Goal: Task Accomplishment & Management: Complete application form

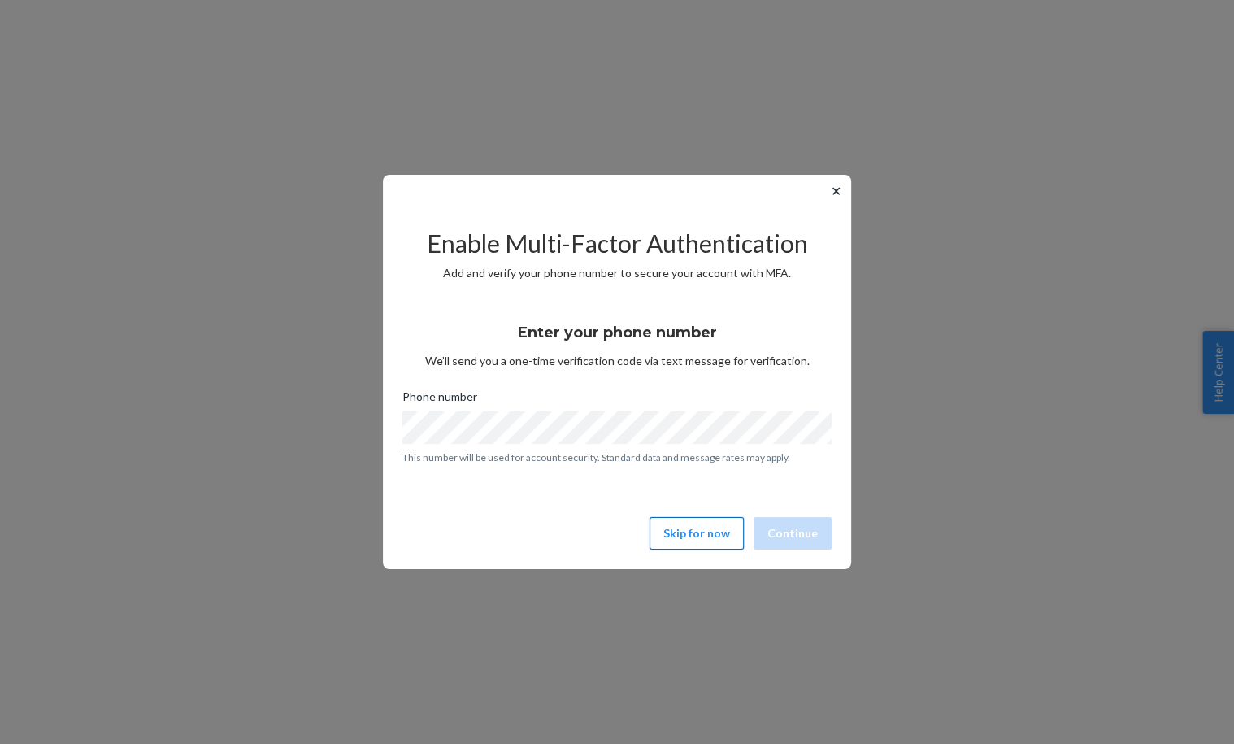
click at [715, 539] on button "Skip for now" at bounding box center [697, 533] width 94 height 33
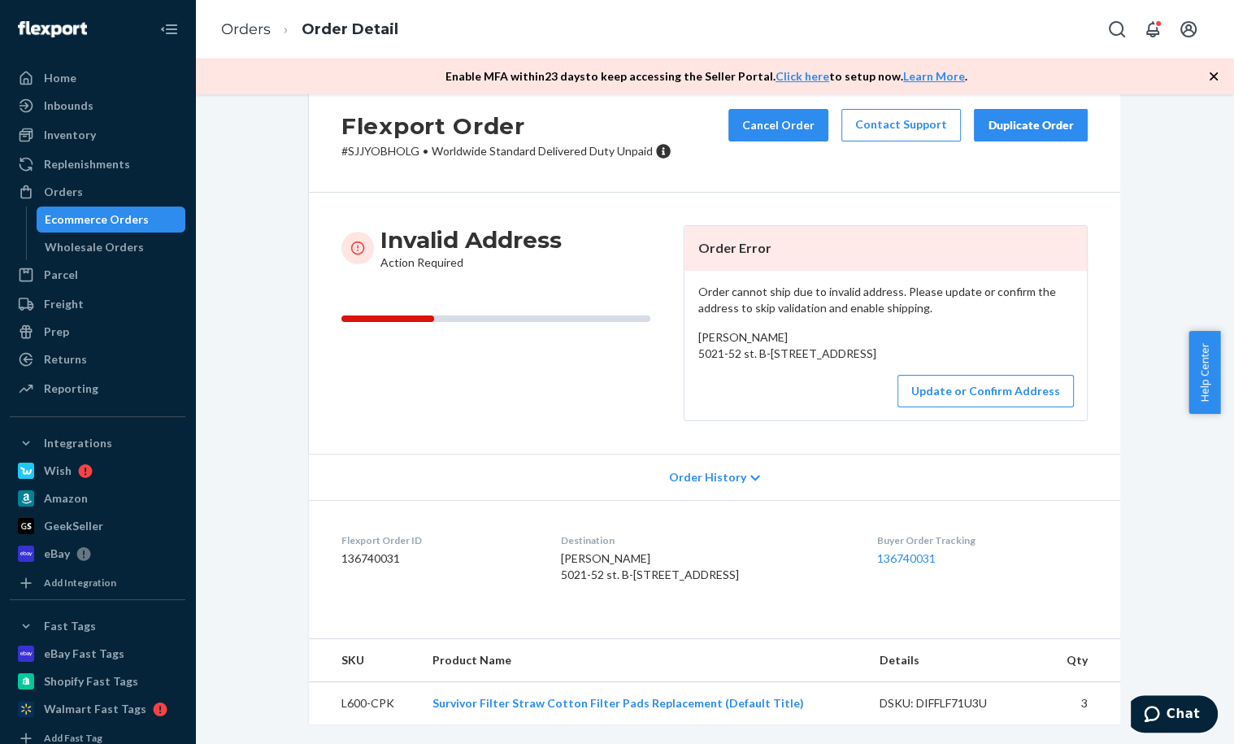
scroll to position [105, 0]
click at [963, 375] on button "Update or Confirm Address" at bounding box center [986, 391] width 176 height 33
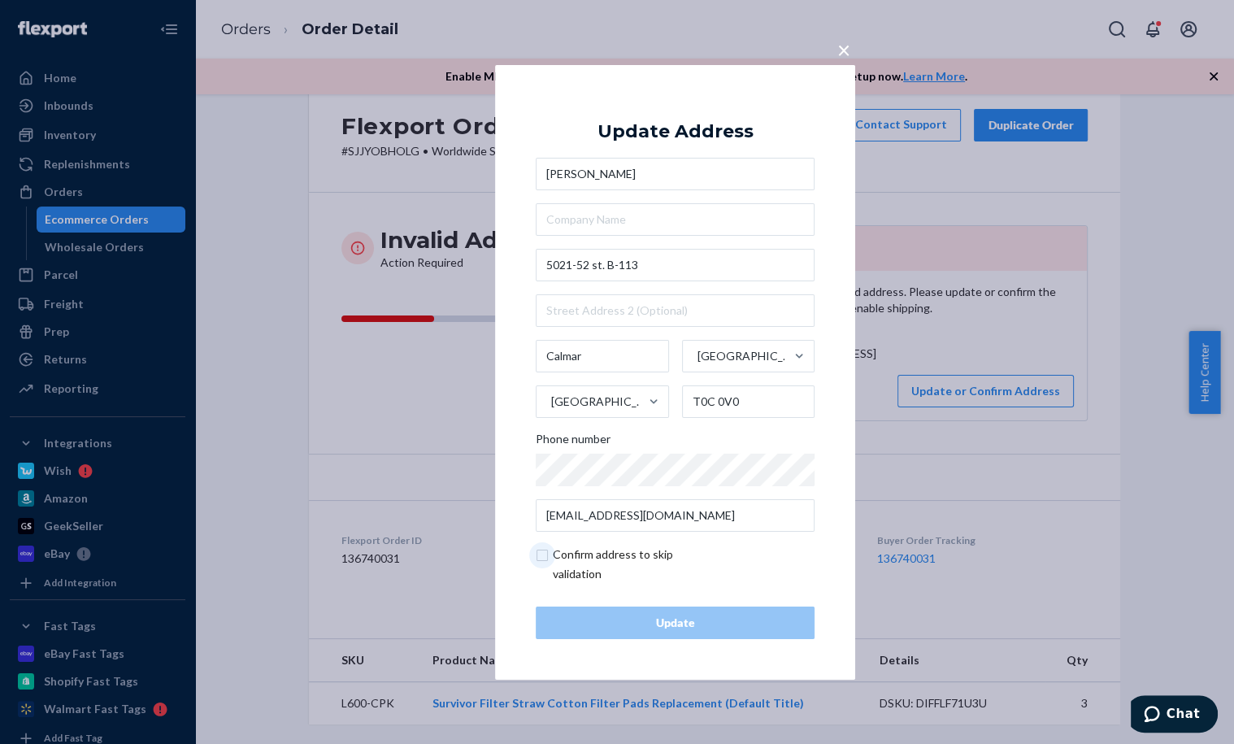
click at [541, 558] on input "checkbox" at bounding box center [630, 564] width 189 height 39
checkbox input "true"
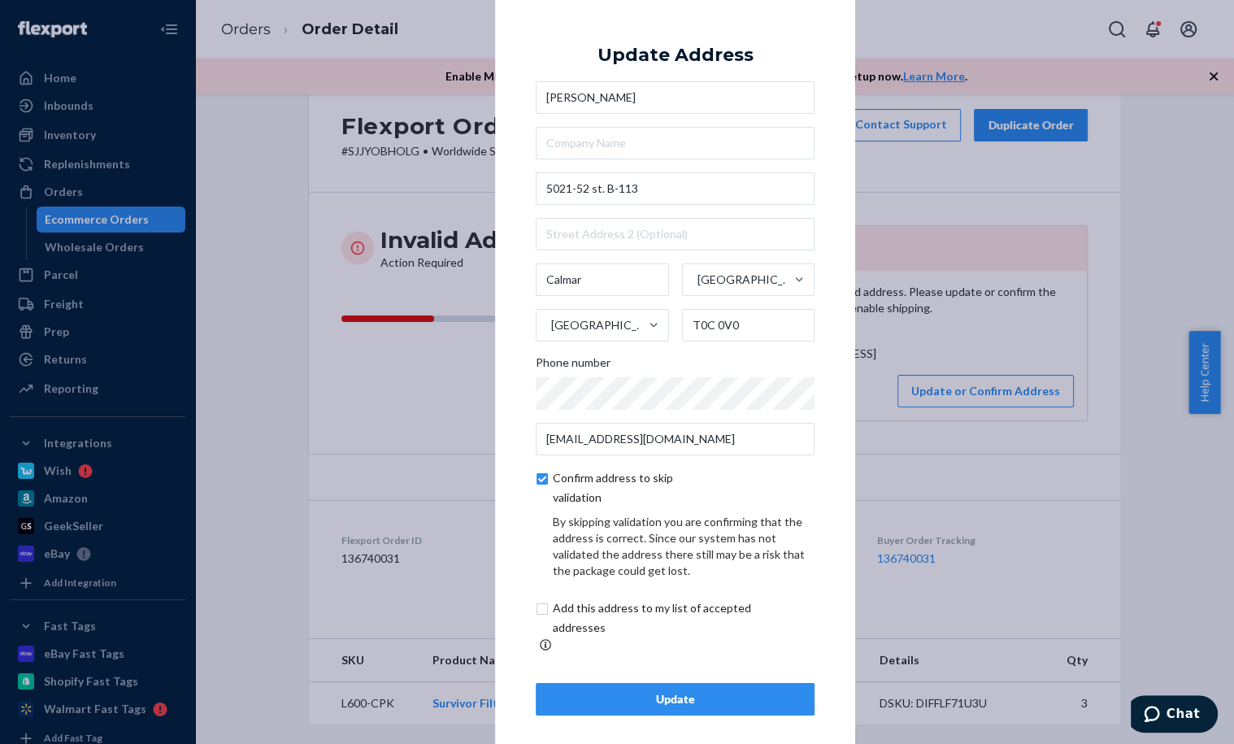
scroll to position [3, 0]
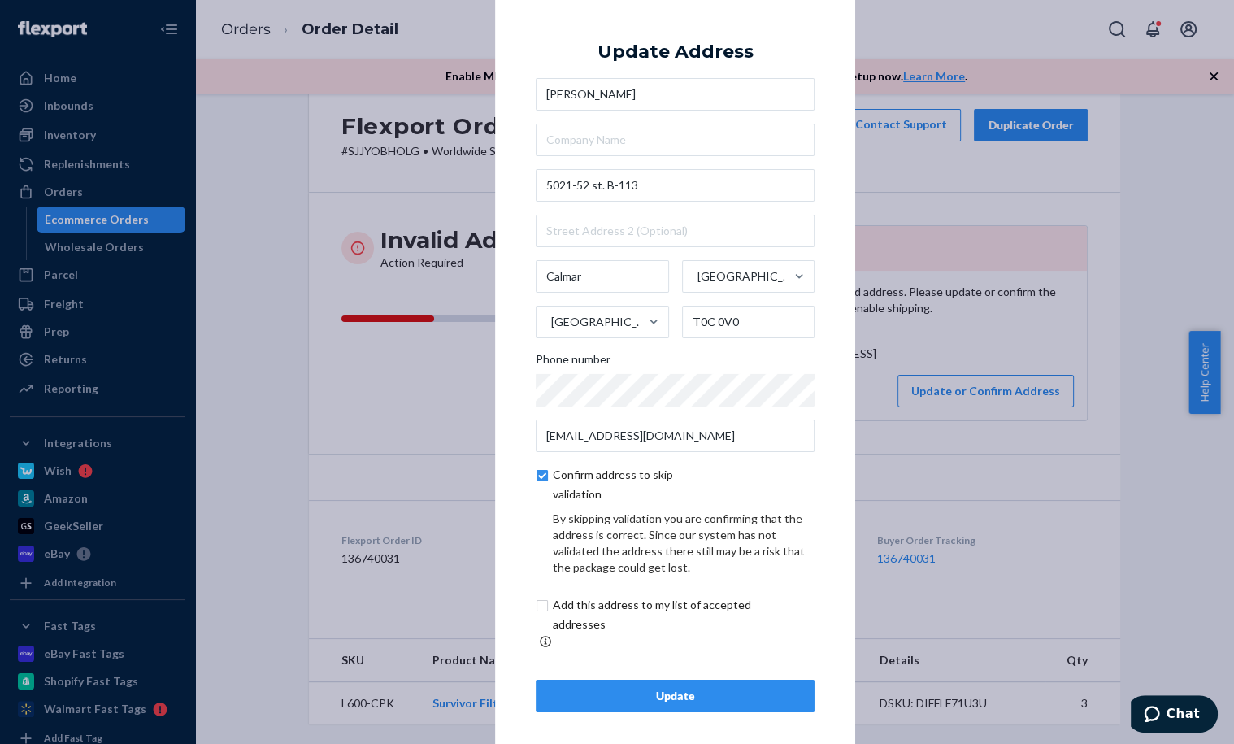
click at [691, 688] on div "Update" at bounding box center [675, 696] width 251 height 16
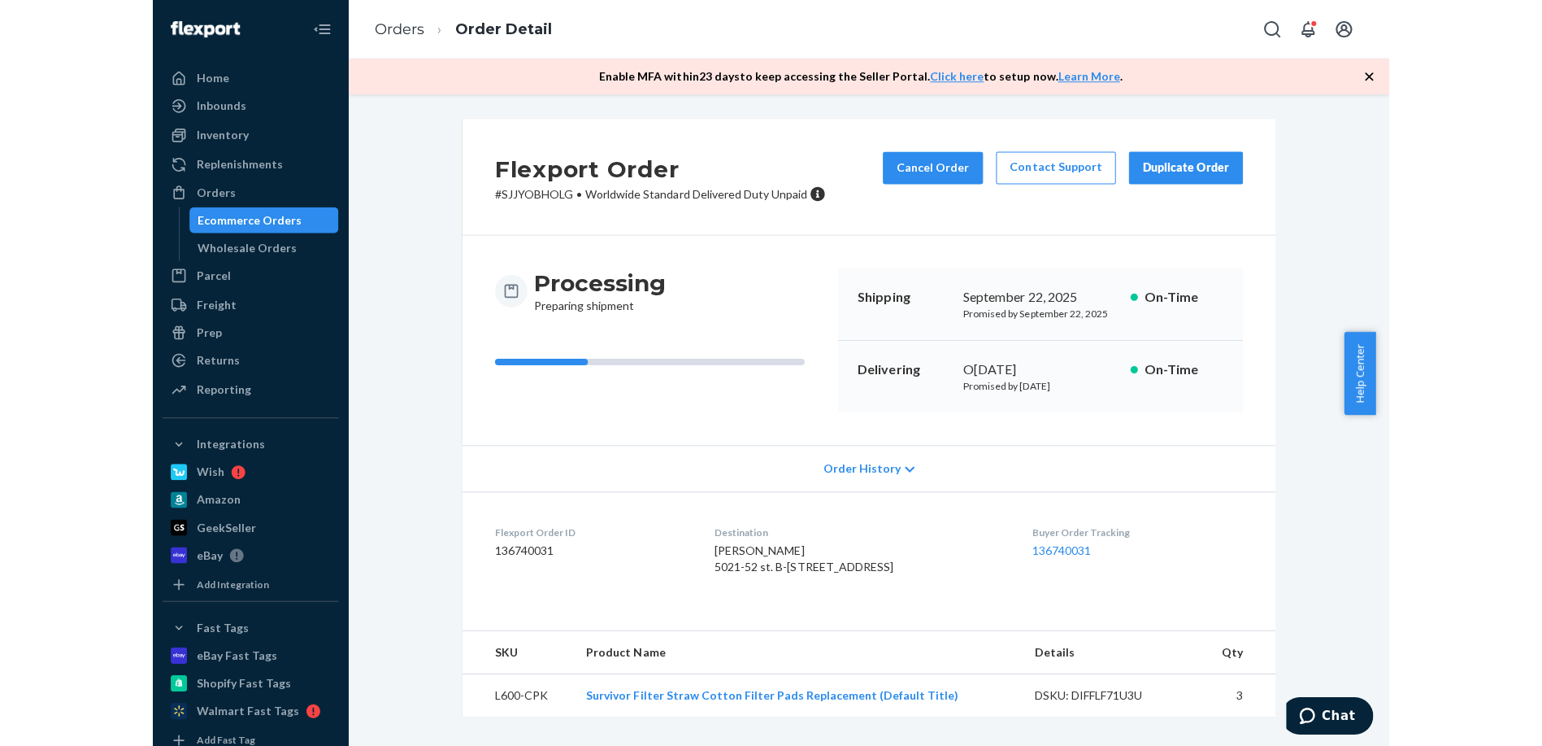
scroll to position [0, 0]
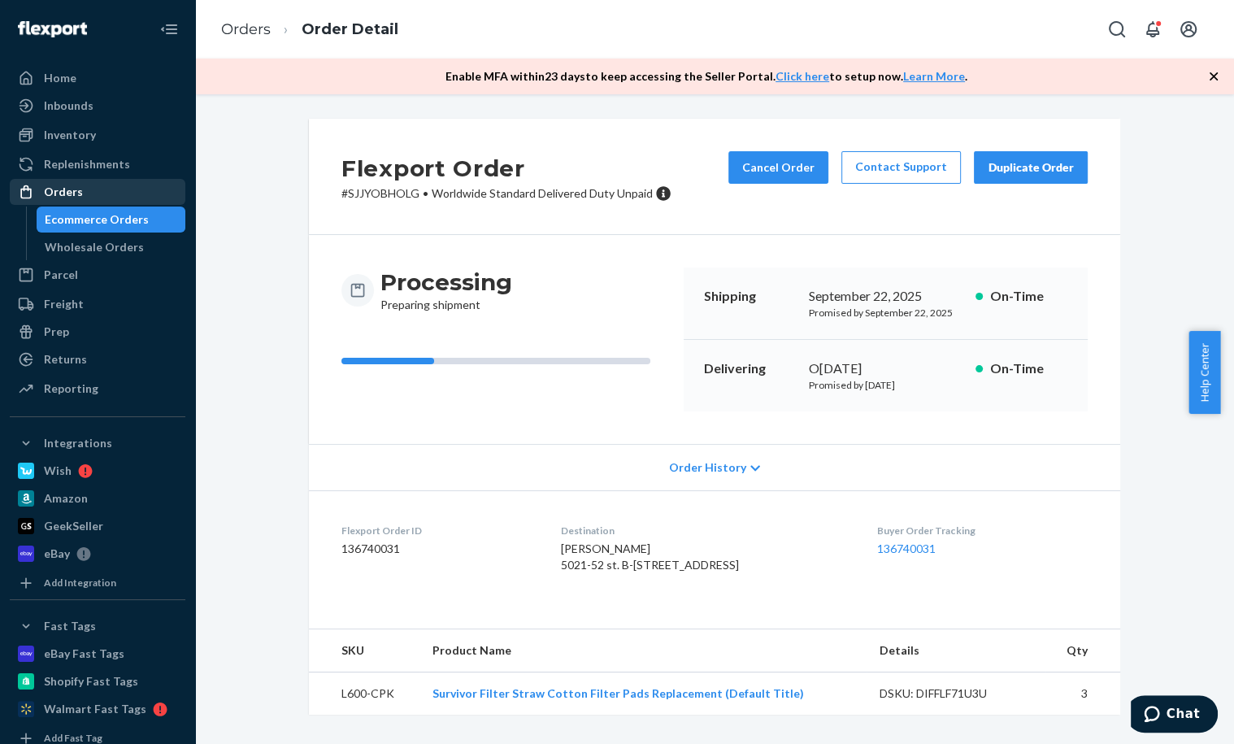
click at [47, 197] on div "Orders" at bounding box center [63, 192] width 39 height 16
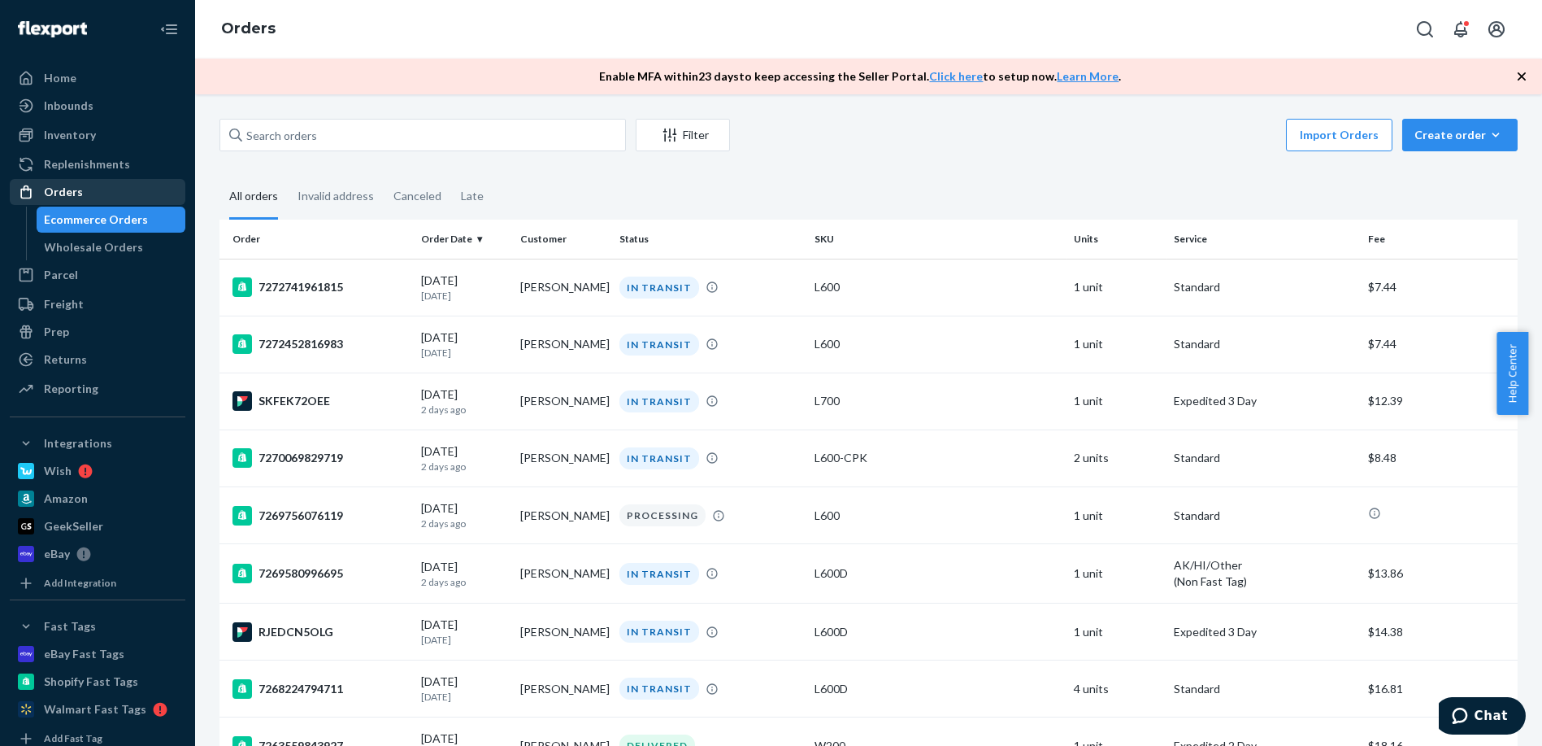
click at [63, 187] on div "Orders" at bounding box center [63, 192] width 39 height 16
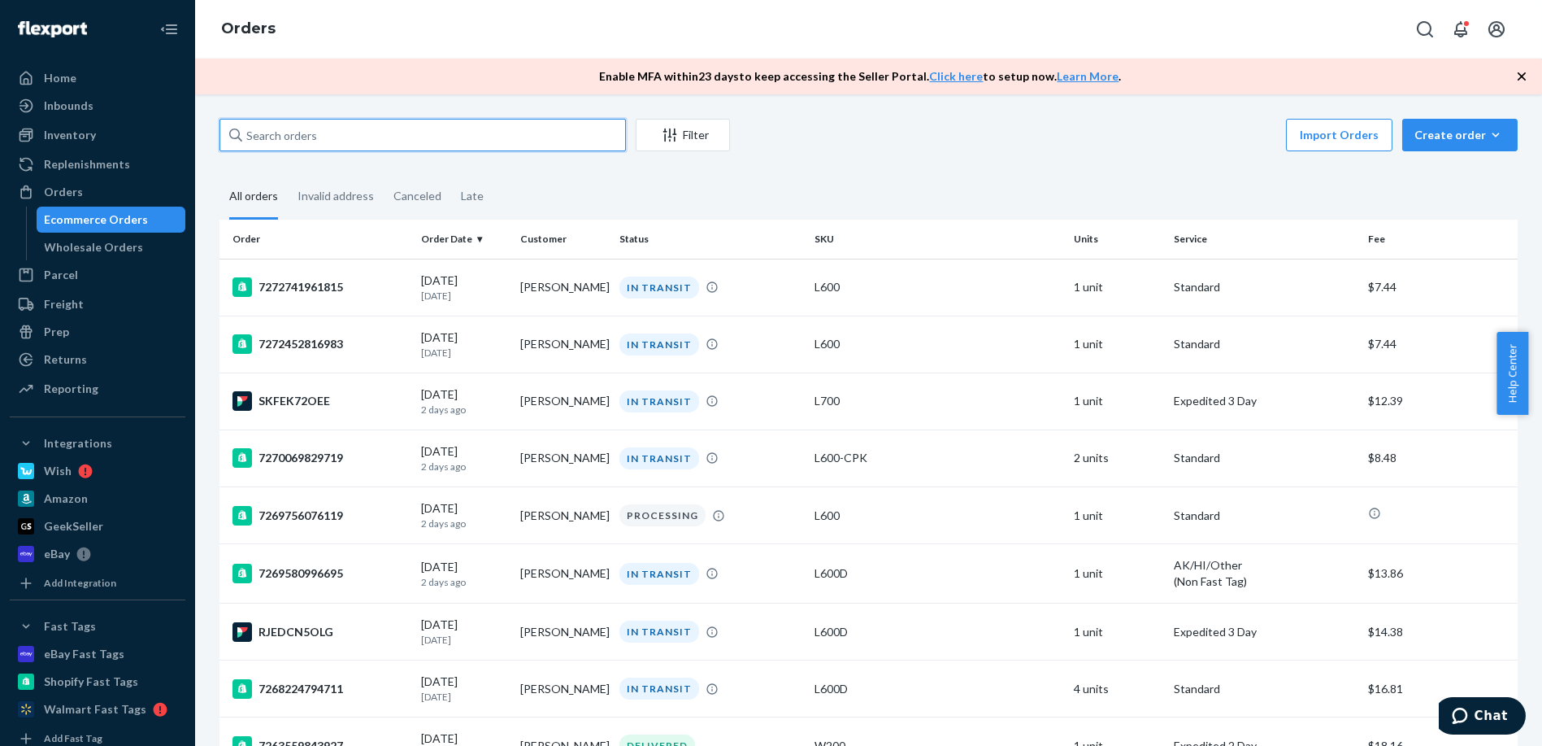
click at [468, 142] on input "text" at bounding box center [423, 135] width 407 height 33
paste input "[PERSON_NAME]"
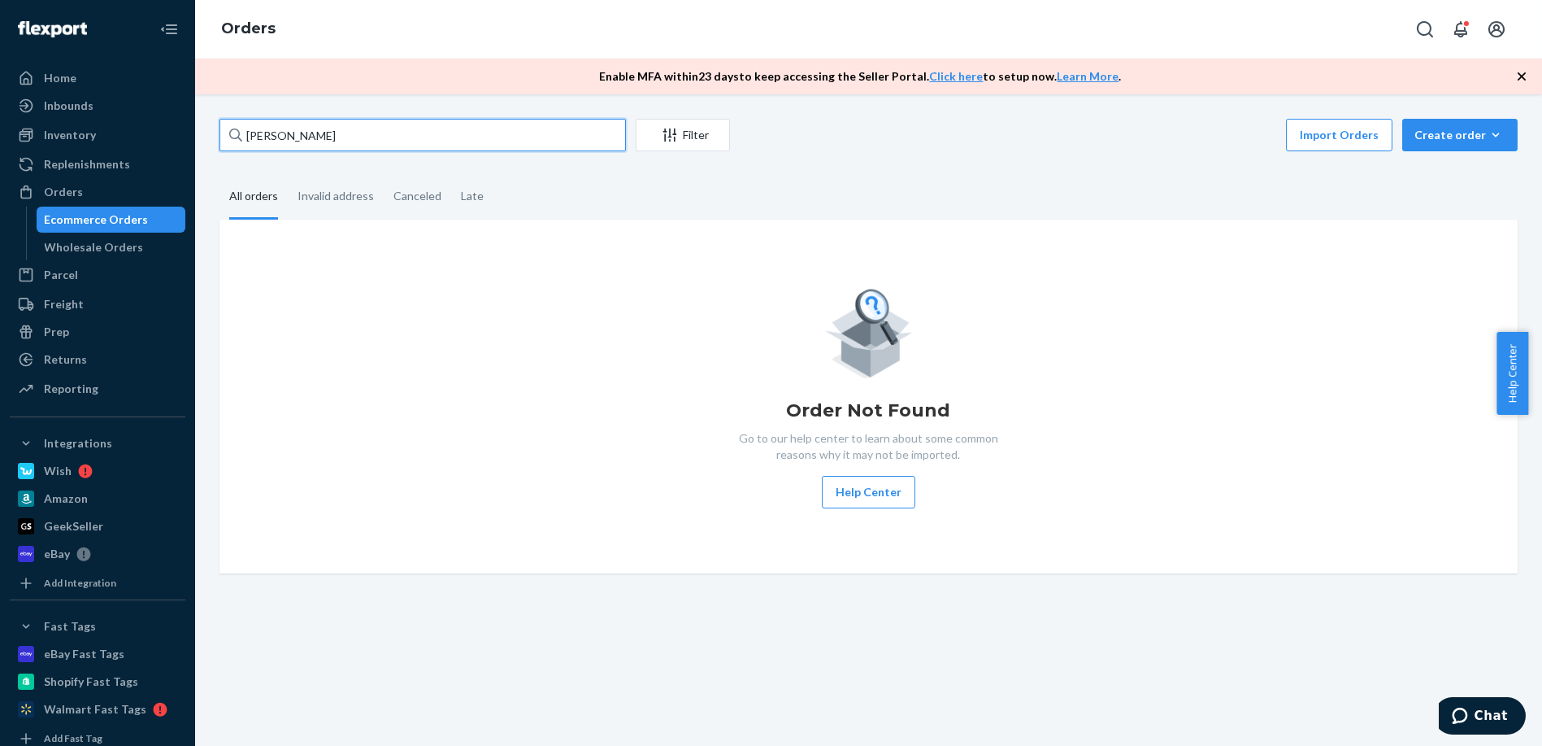
type input "[PERSON_NAME]"
click at [1233, 132] on div "Create order" at bounding box center [1460, 135] width 91 height 16
click at [1233, 178] on span "Ecommerce order" at bounding box center [1470, 173] width 101 height 11
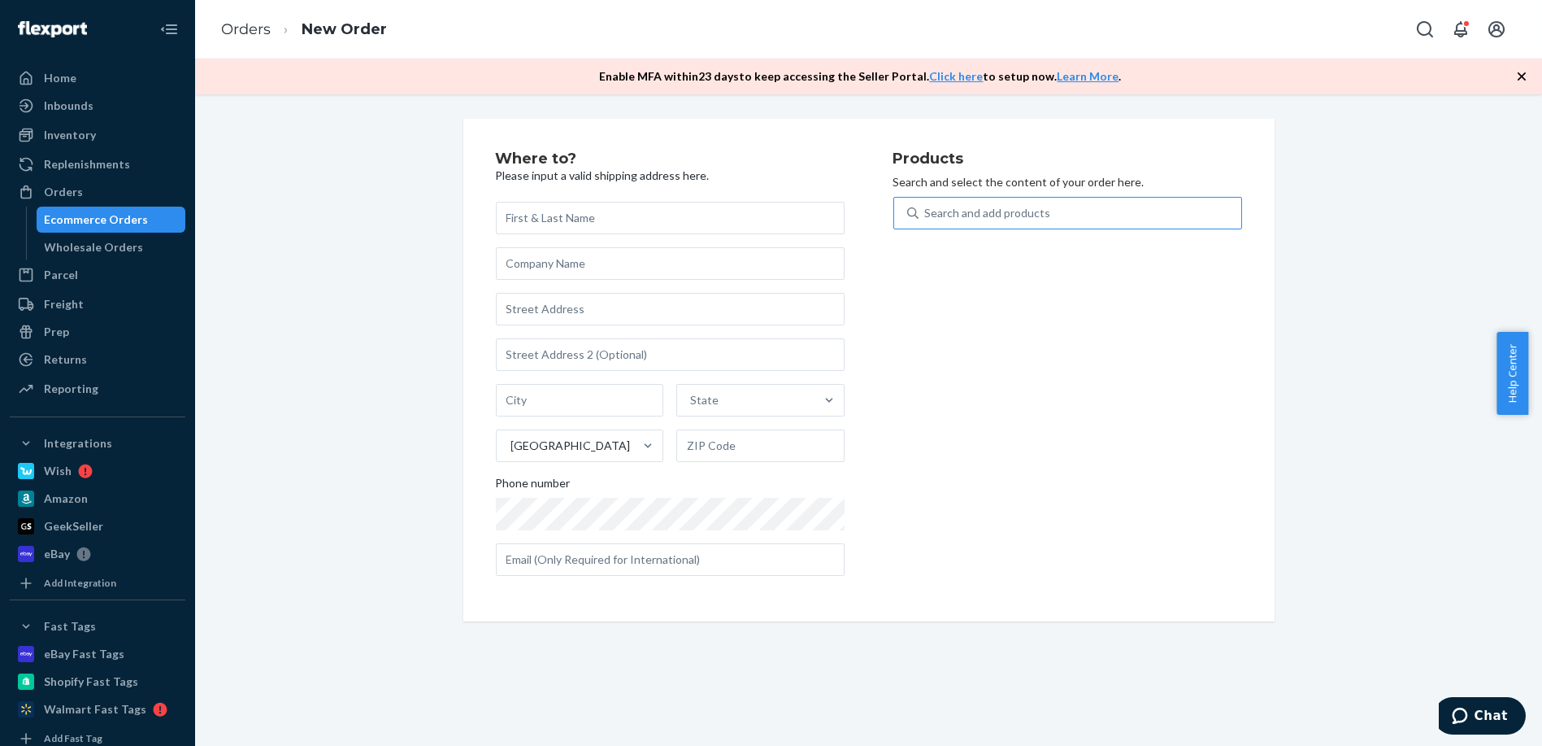
click at [1002, 205] on div "Search and add products" at bounding box center [988, 213] width 126 height 16
click at [927, 205] on input "Search and add products" at bounding box center [926, 213] width 2 height 16
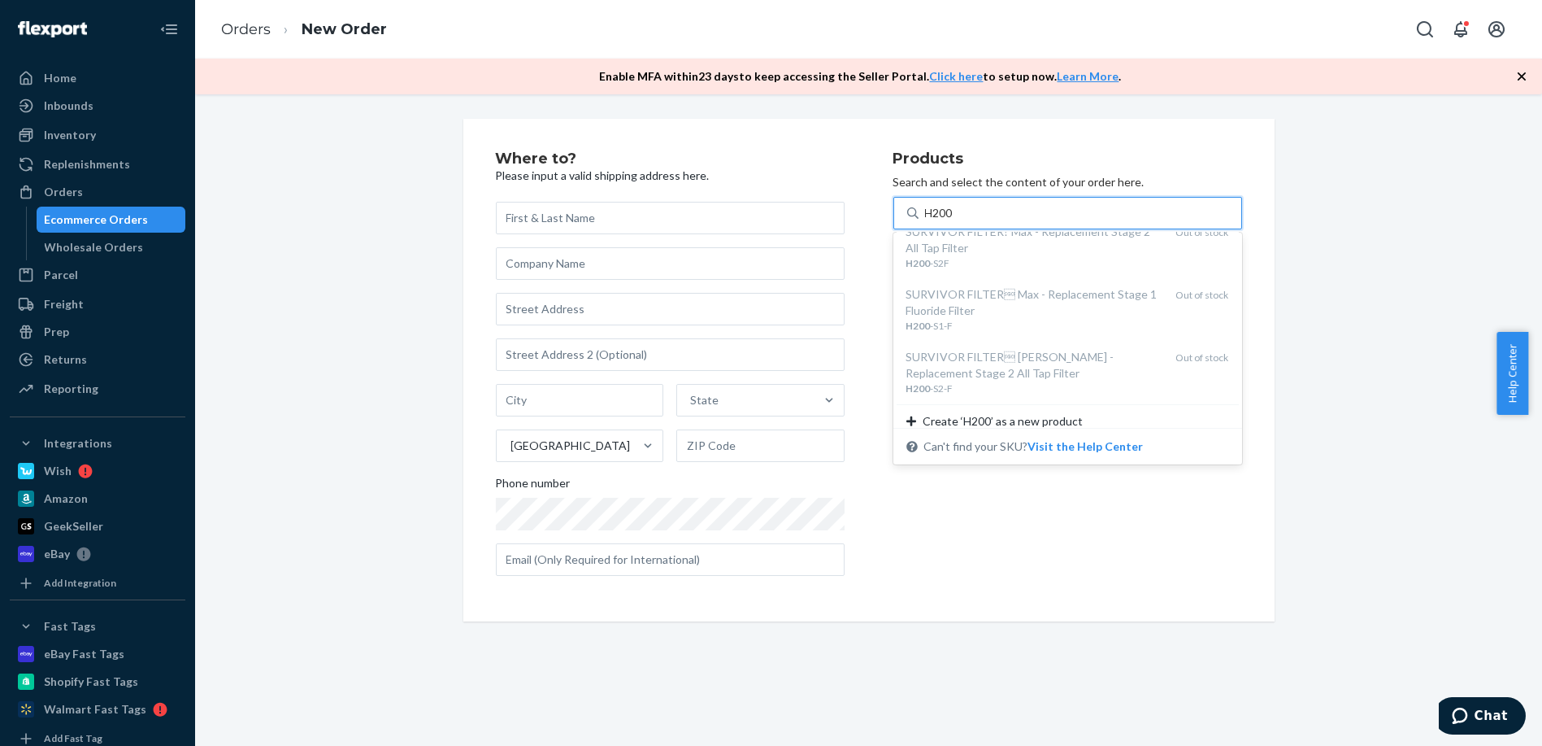
scroll to position [158, 0]
type input "H200"
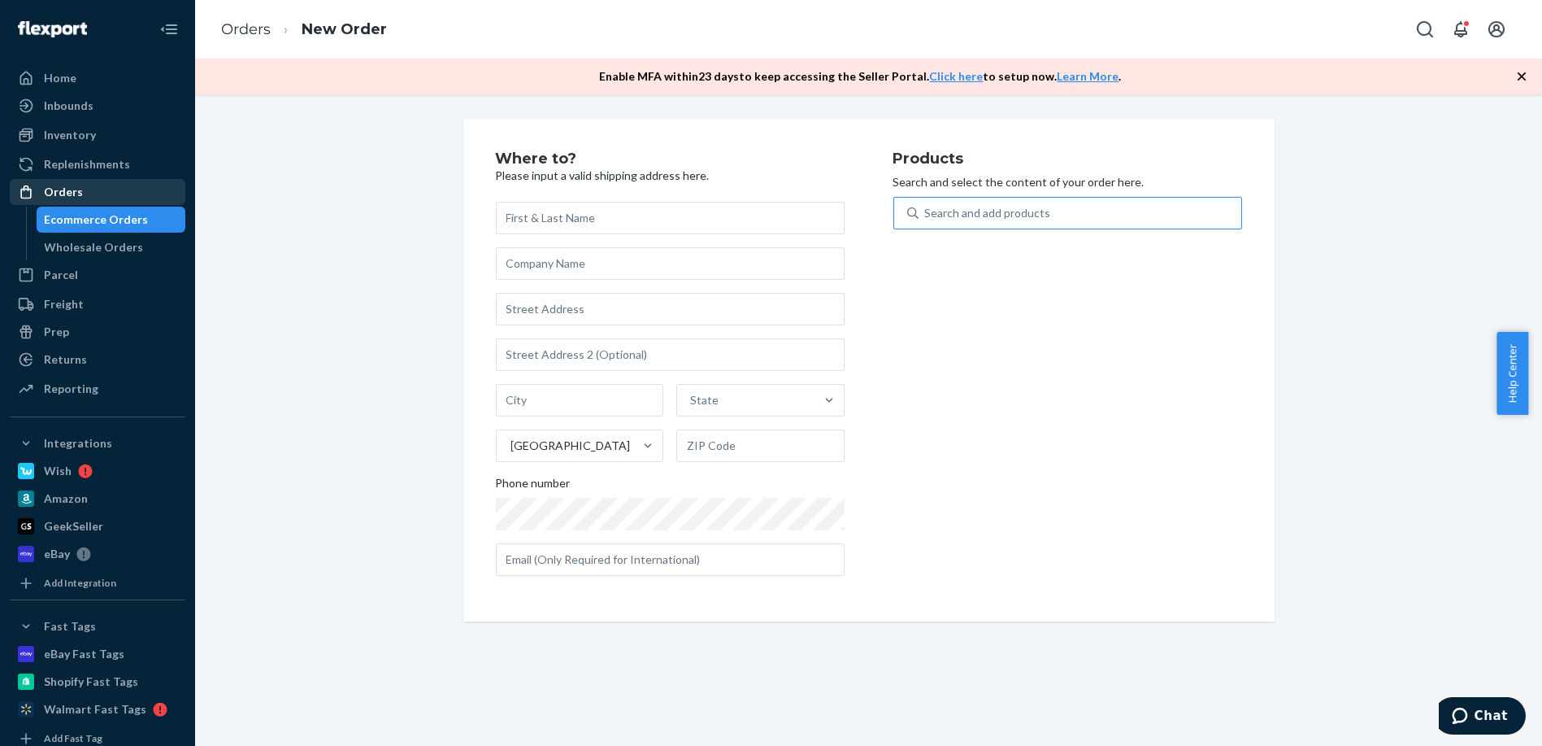
click at [69, 189] on div "Orders" at bounding box center [63, 192] width 39 height 16
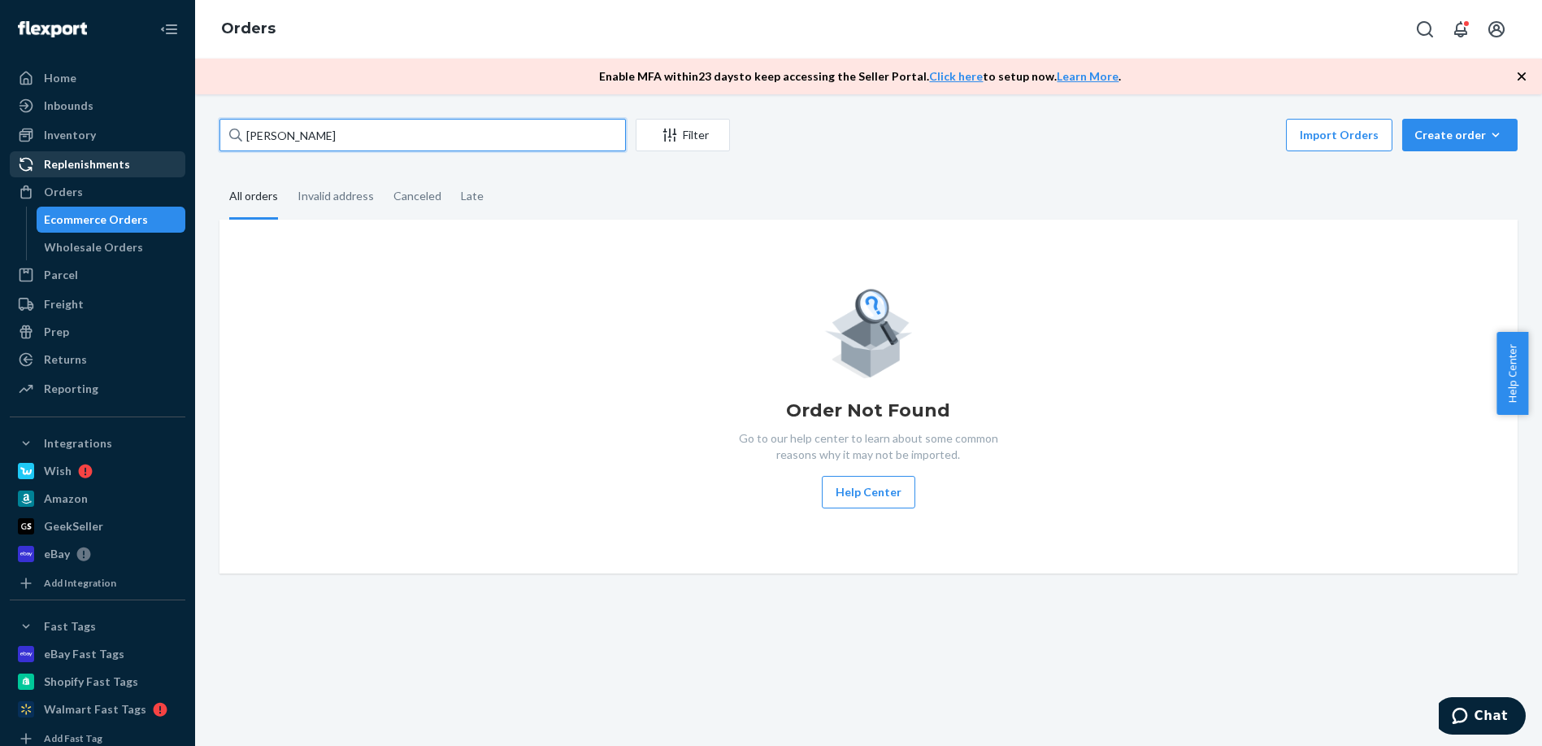
drag, startPoint x: 390, startPoint y: 132, endPoint x: 148, endPoint y: 168, distance: 245.0
click at [148, 168] on div "Home Inbounds Shipping Plans Problems Inventory Products Replenishments Orders …" at bounding box center [771, 373] width 1542 height 746
paste input "[PERSON_NAME]"
type input "[PERSON_NAME]"
